Goal: Task Accomplishment & Management: Complete application form

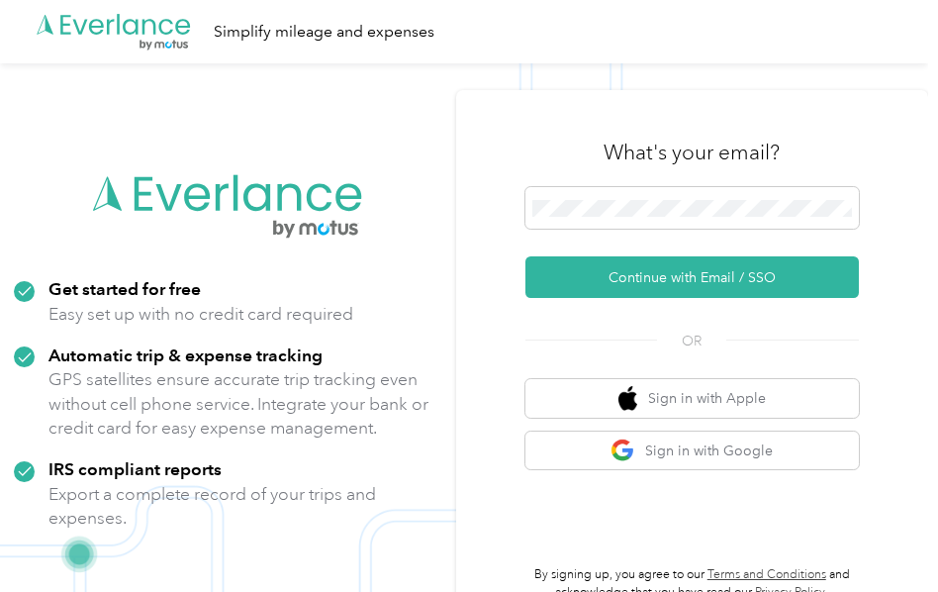
click at [500, 210] on div "What's your email? Continue with Email / SSO OR Sign in with Apple Sign in with…" at bounding box center [692, 359] width 473 height 538
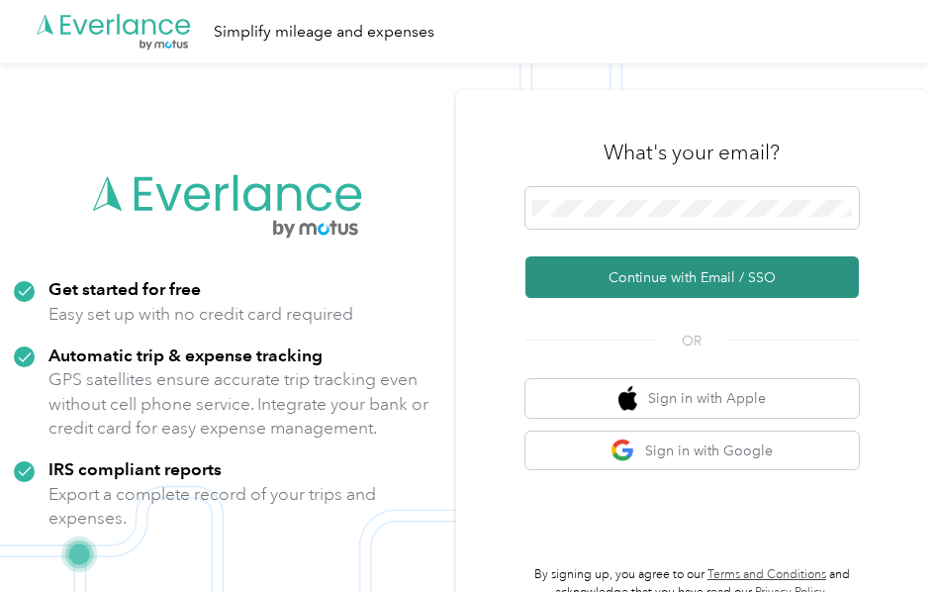
click at [689, 273] on button "Continue with Email / SSO" at bounding box center [693, 277] width 335 height 42
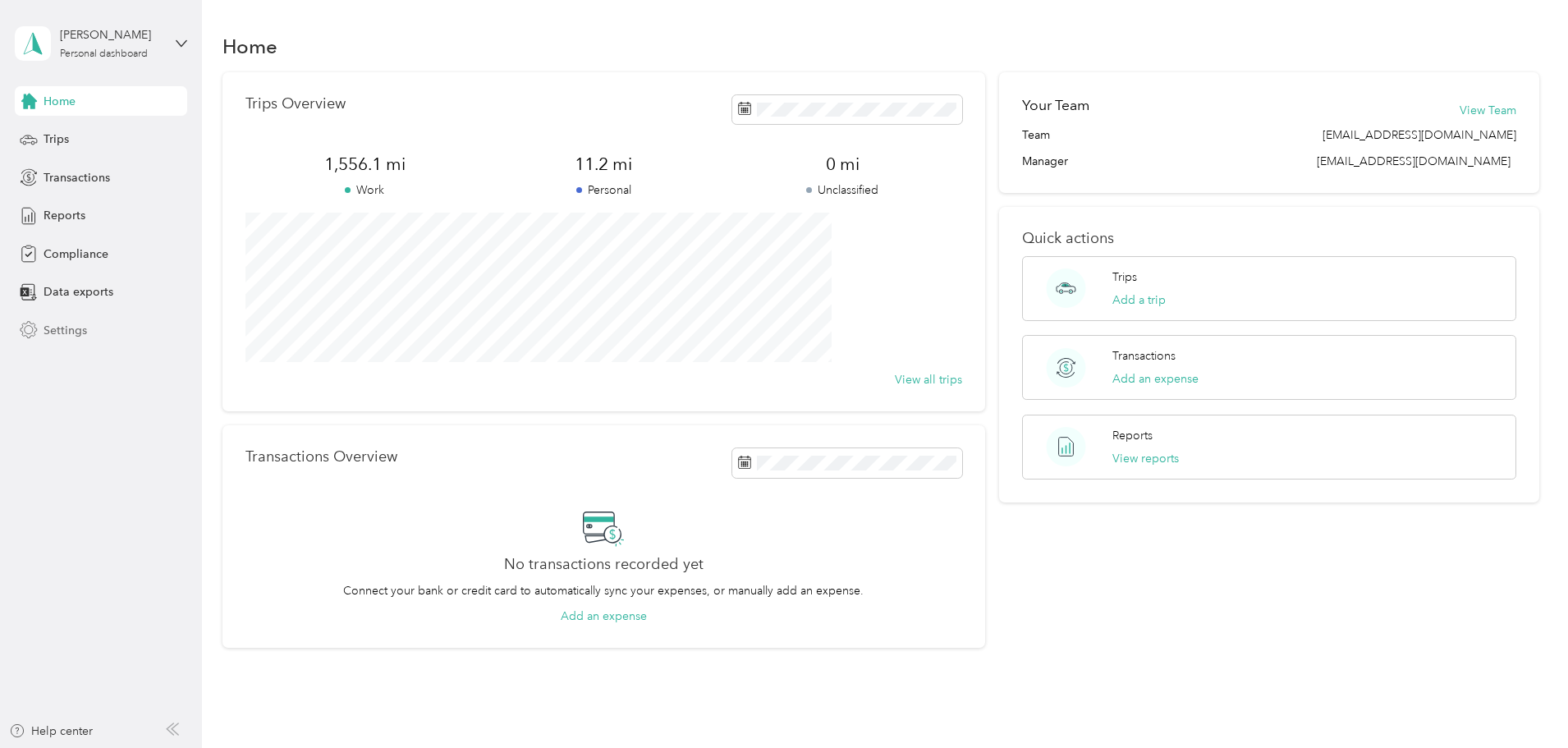
click at [54, 327] on span "Settings" at bounding box center [65, 330] width 43 height 17
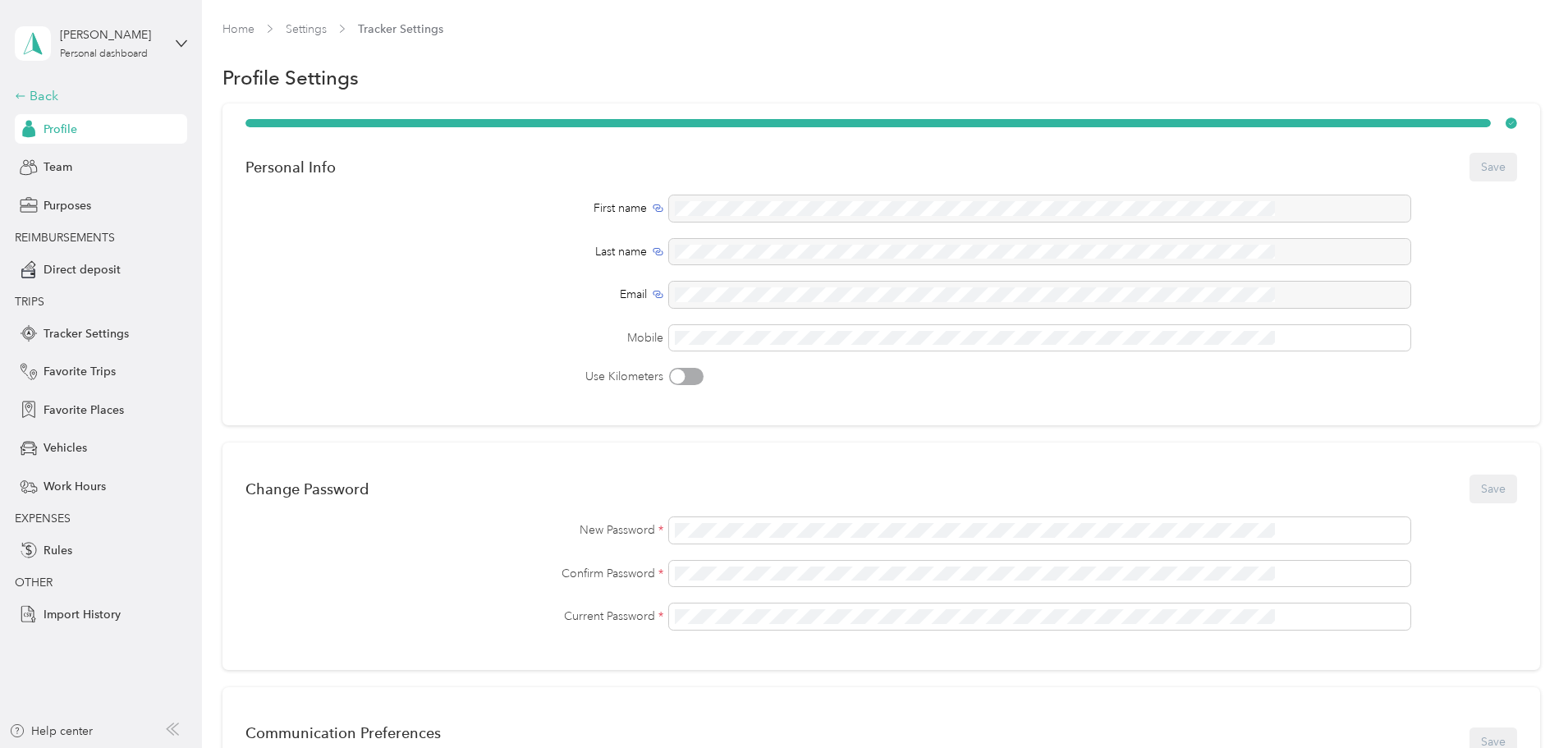
click at [22, 94] on icon at bounding box center [21, 96] width 12 height 12
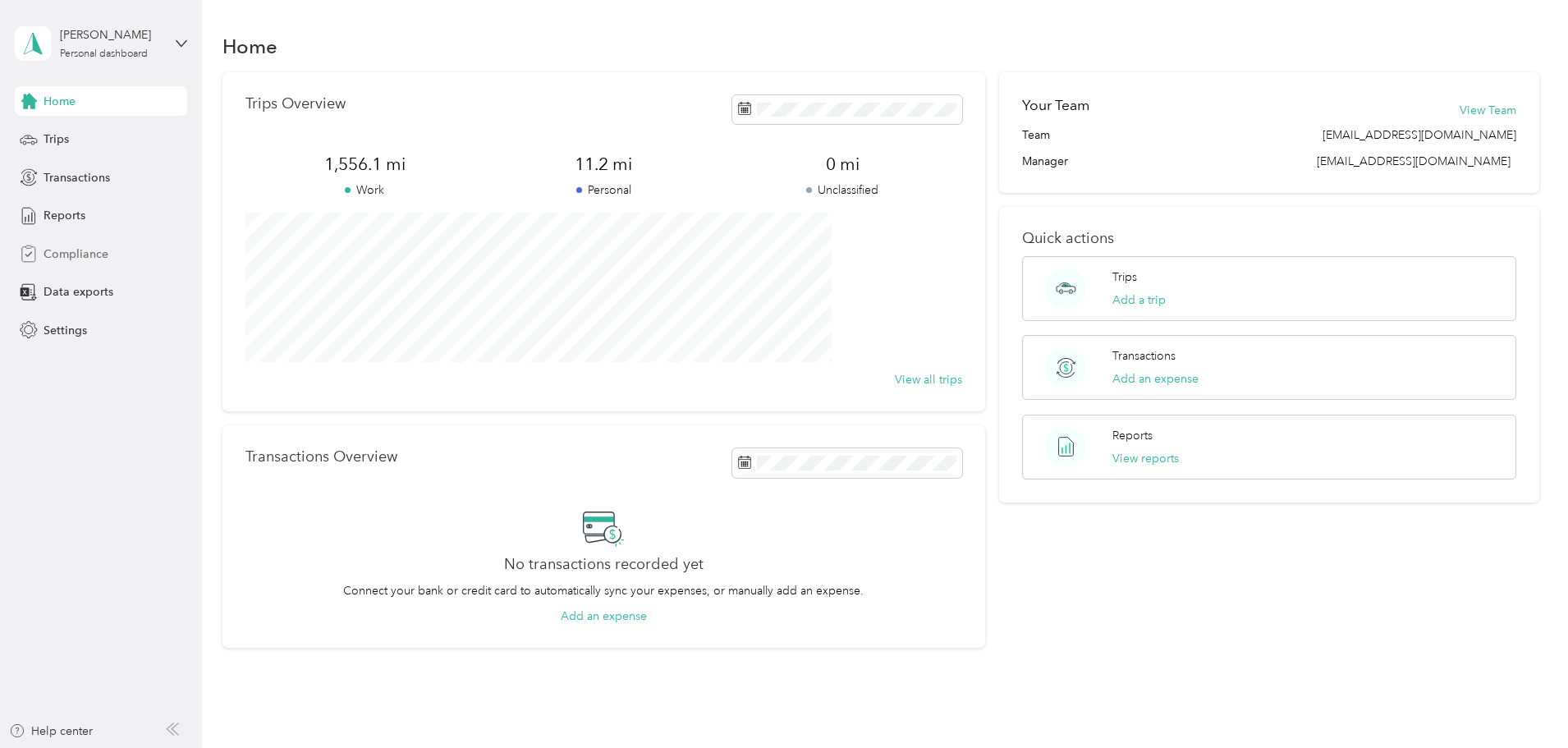
click at [57, 255] on span "Compliance" at bounding box center [75, 254] width 65 height 17
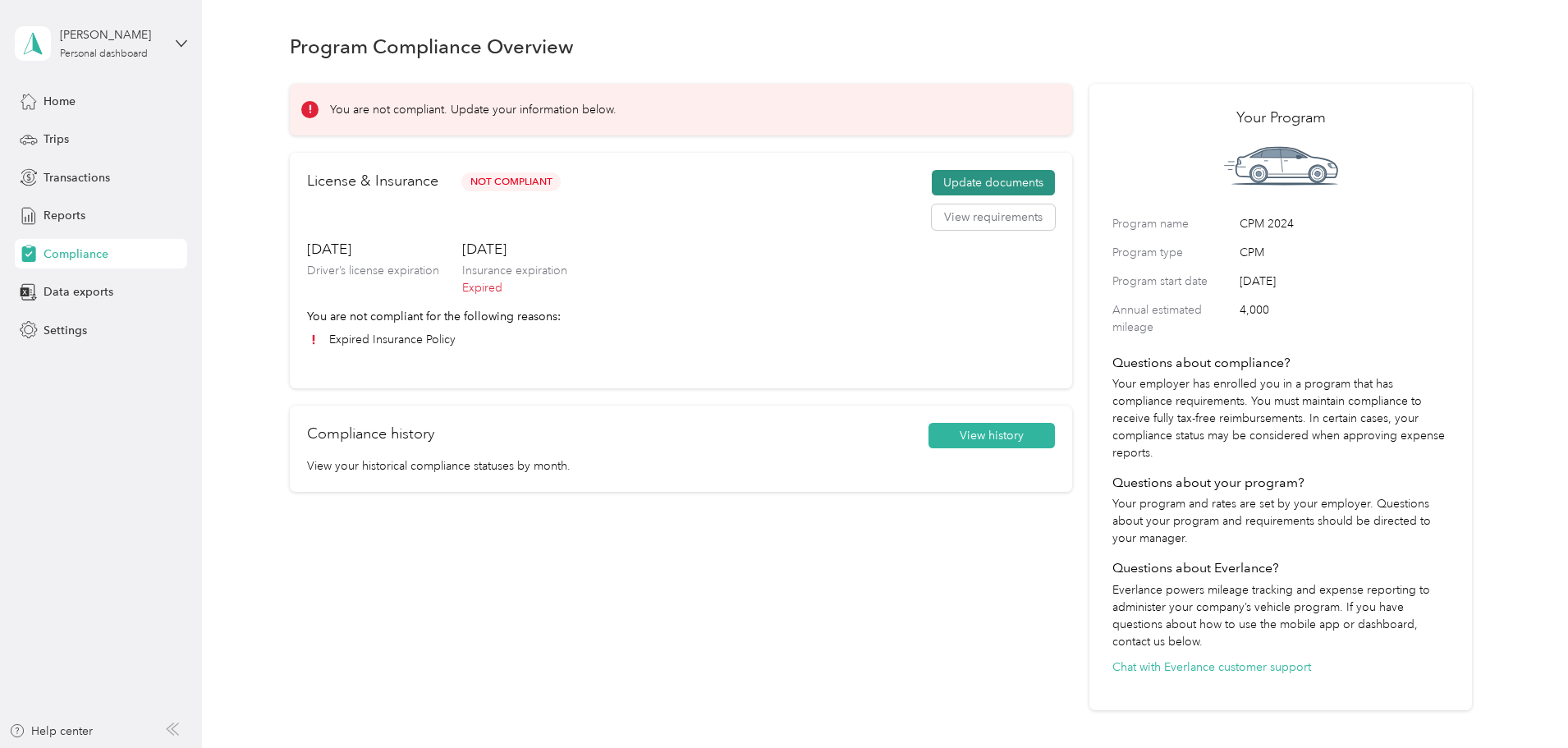
click at [777, 177] on button "Update documents" at bounding box center [993, 183] width 123 height 27
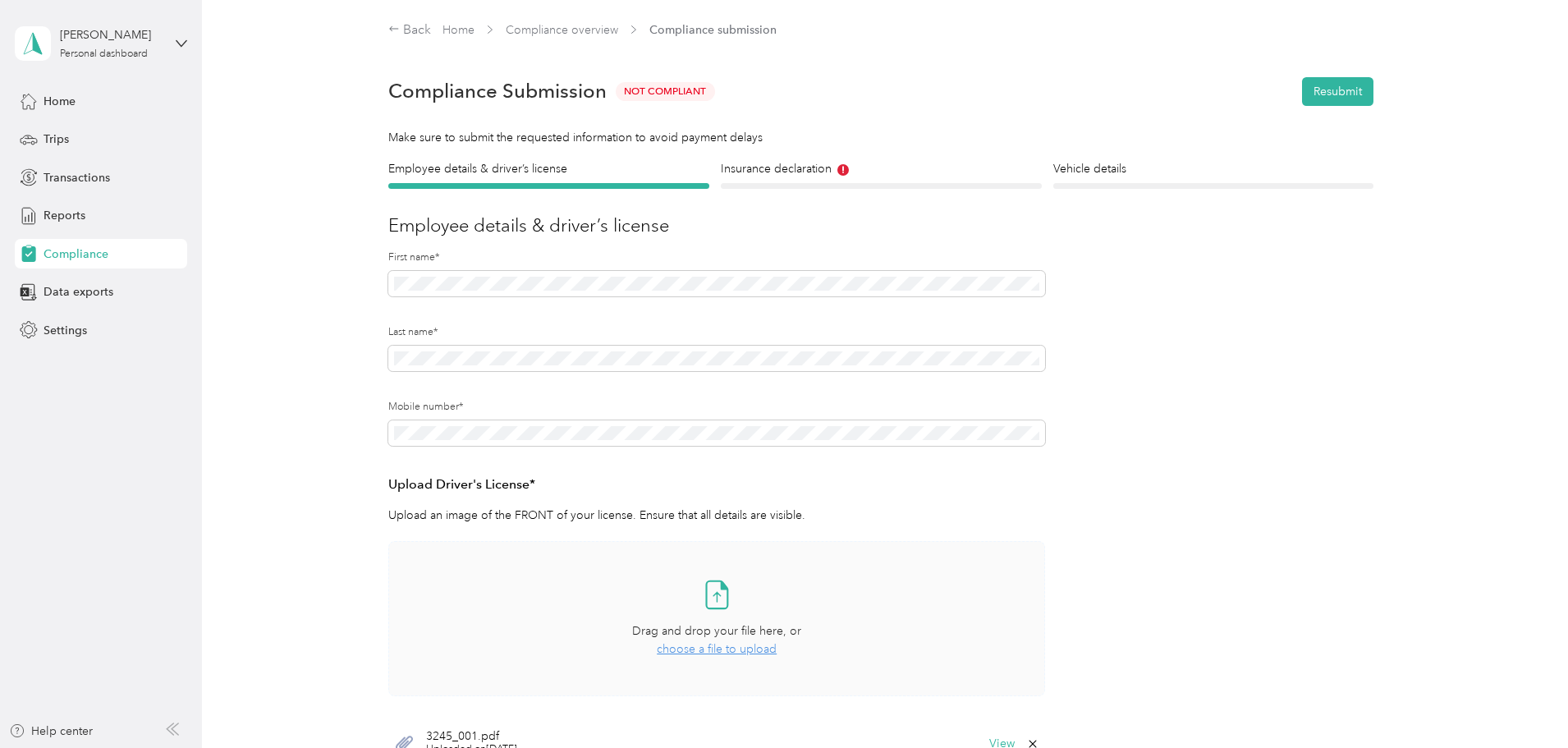
click at [742, 490] on span "choose a file to upload" at bounding box center [717, 648] width 120 height 14
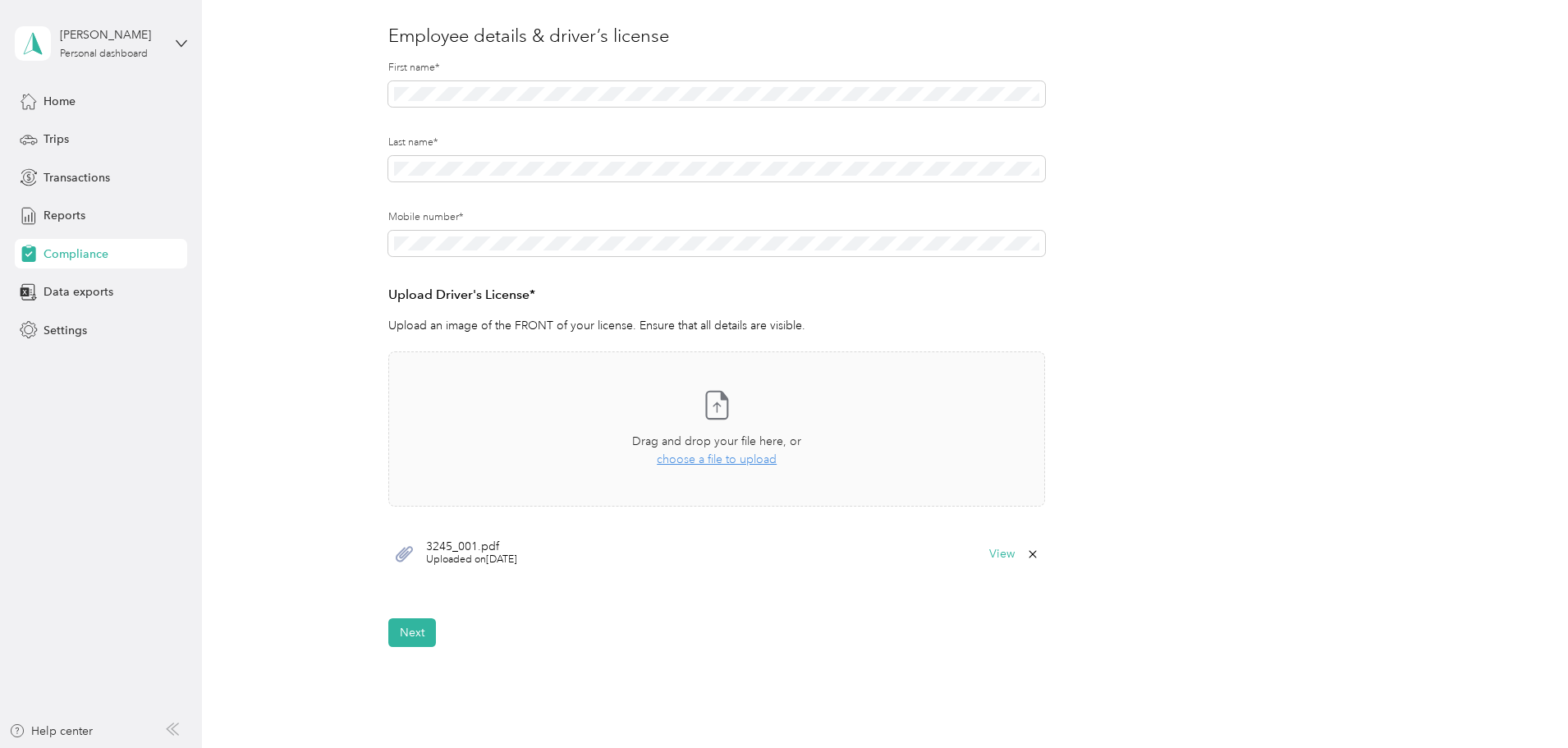
scroll to position [246, 0]
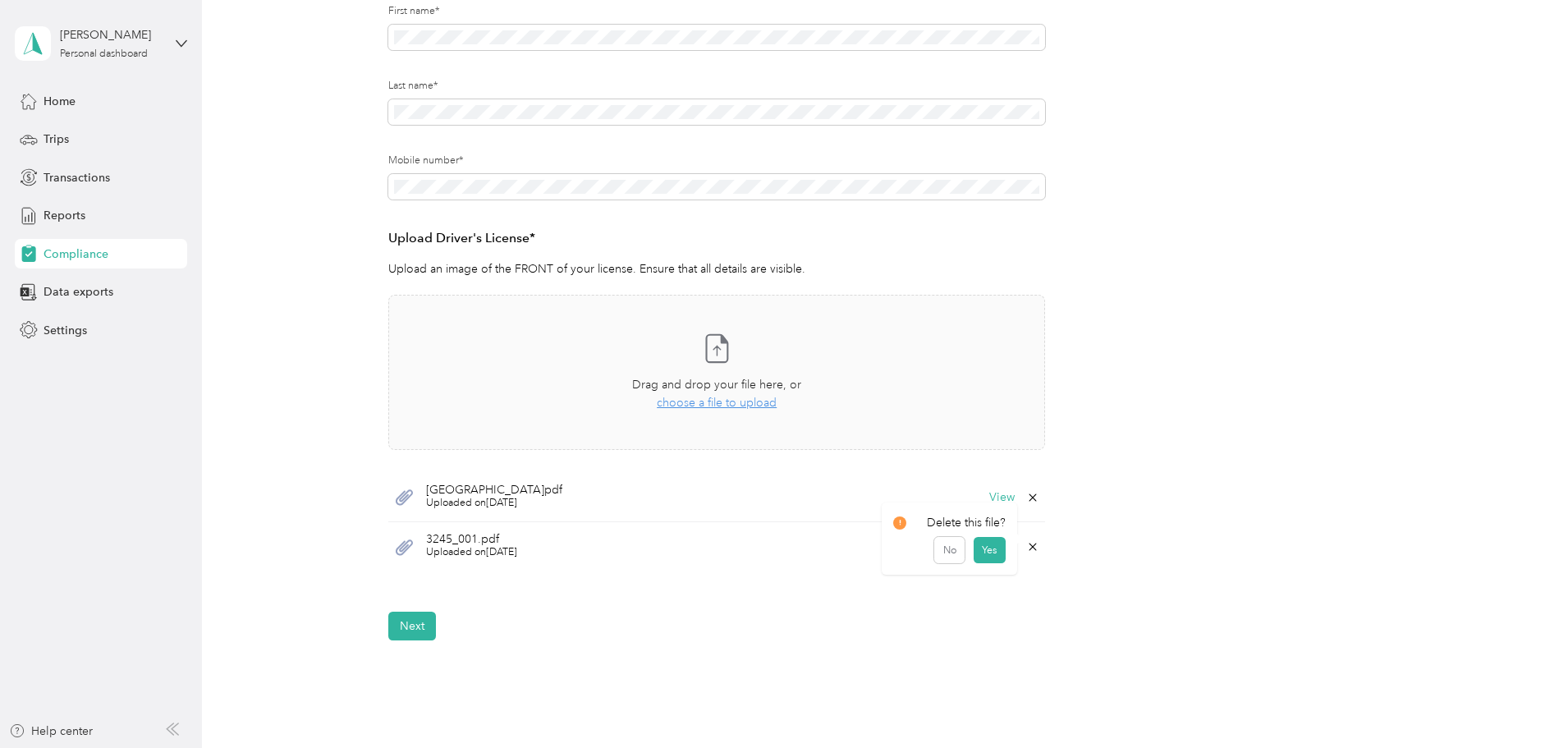
click at [777, 490] on icon at bounding box center [1033, 546] width 13 height 13
click at [777, 490] on button "Yes" at bounding box center [990, 558] width 32 height 27
click at [409, 490] on button "Next" at bounding box center [411, 576] width 47 height 29
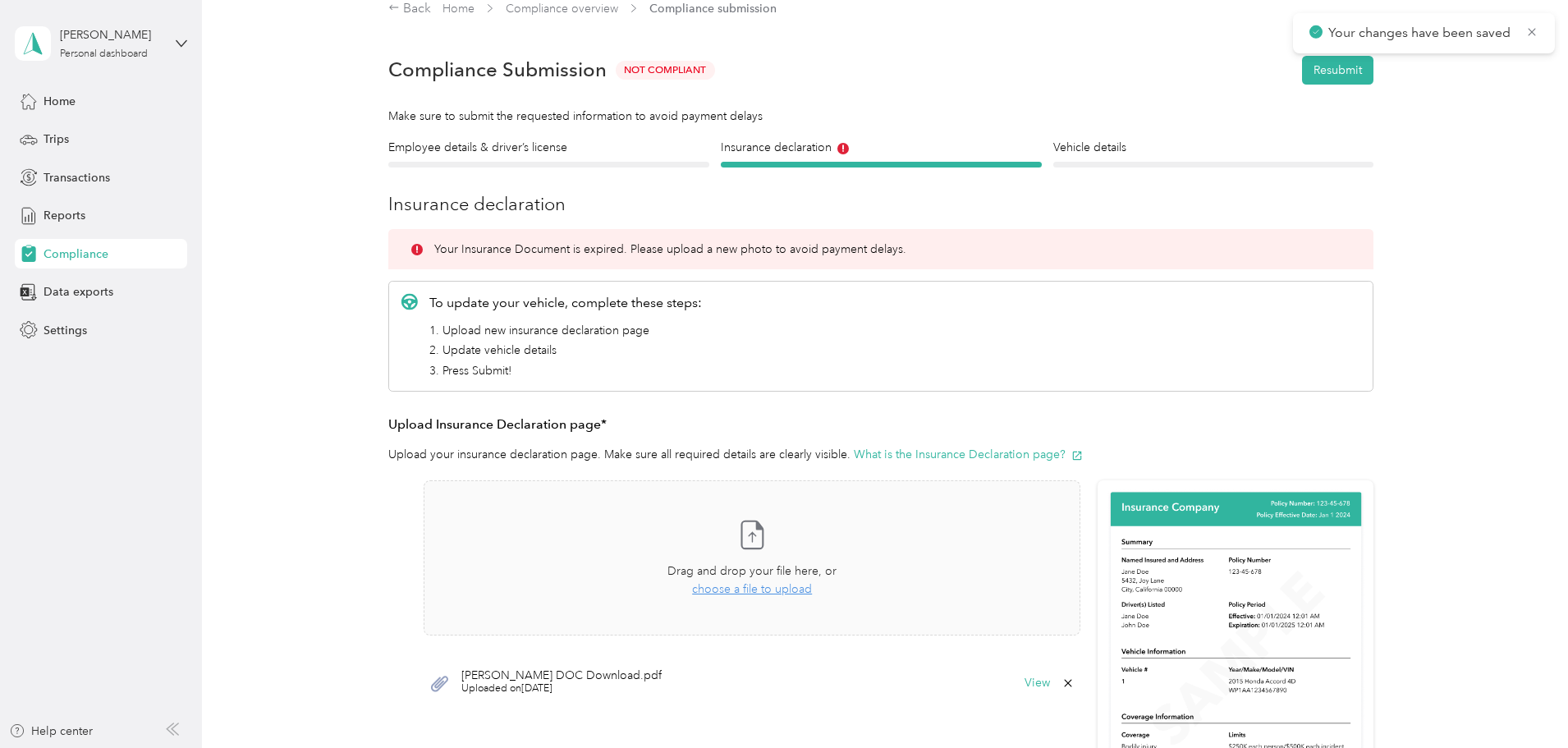
scroll to position [21, 0]
click at [777, 73] on button "Resubmit" at bounding box center [1338, 70] width 71 height 29
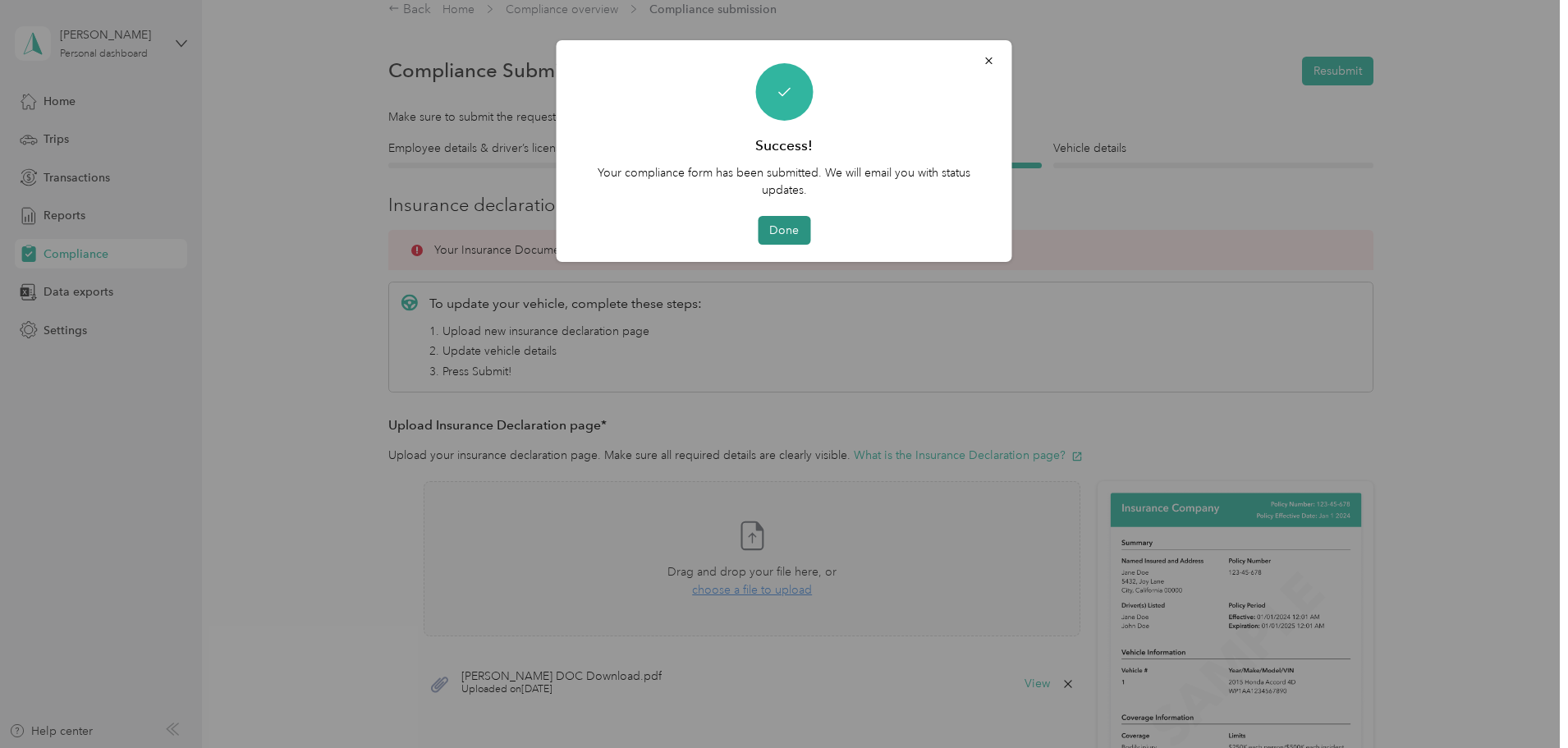
click at [777, 228] on button "Done" at bounding box center [784, 230] width 52 height 29
